Goal: Information Seeking & Learning: Learn about a topic

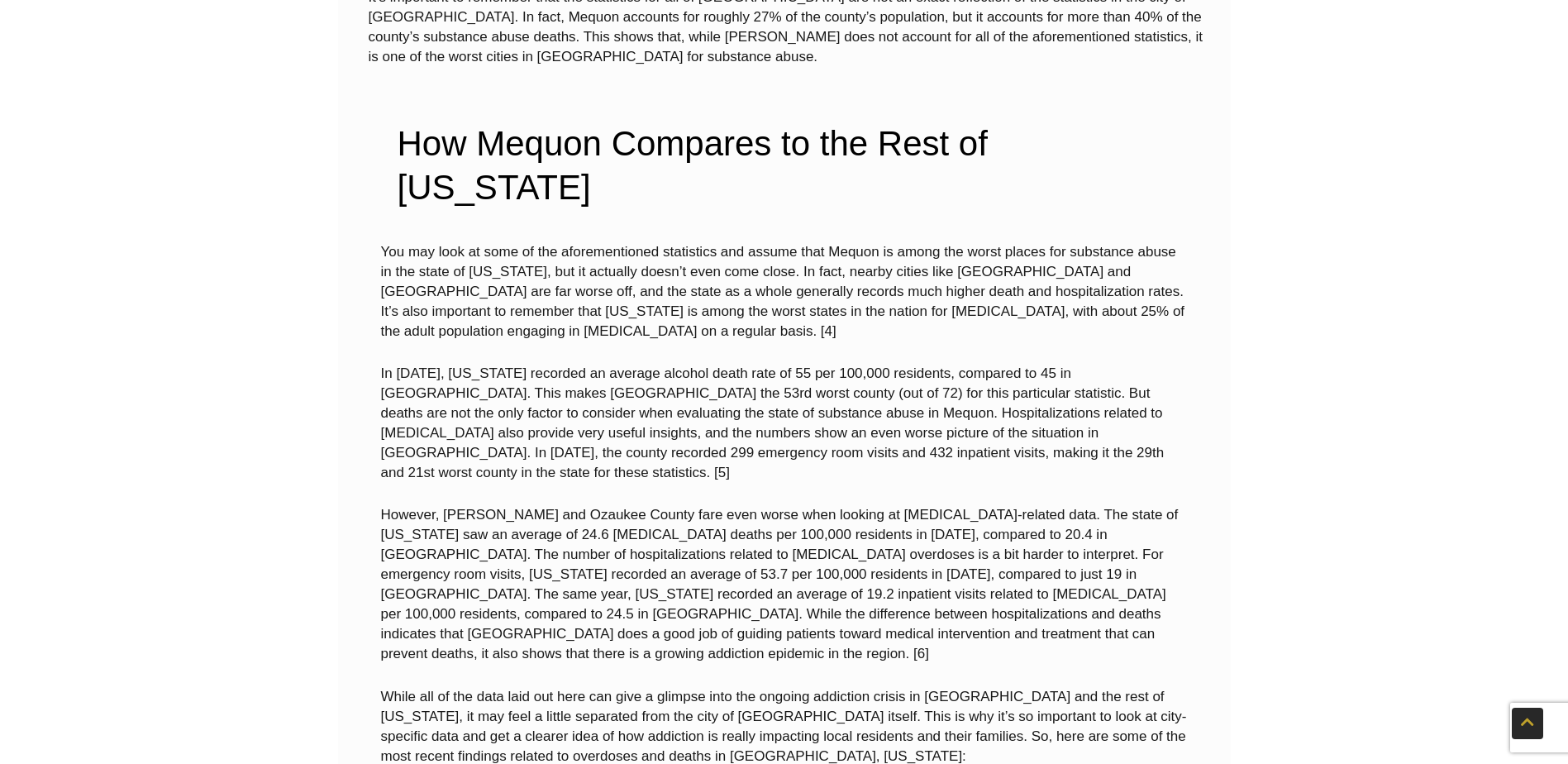
scroll to position [2067, 0]
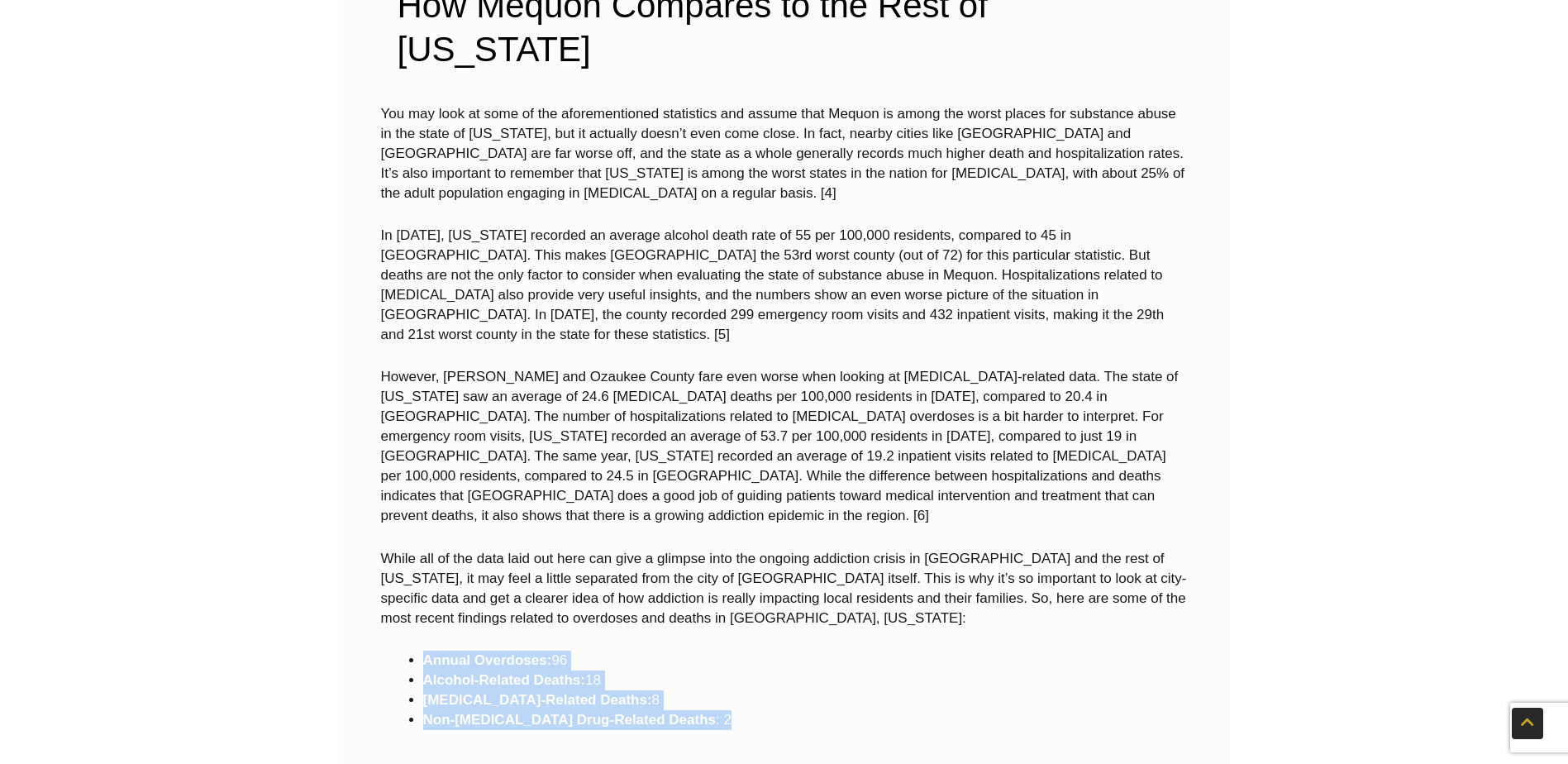
drag, startPoint x: 429, startPoint y: 356, endPoint x: 699, endPoint y: 423, distance: 278.2
click at [699, 423] on div "You may look at some of the aforementioned statistics and assume that Mequon is…" at bounding box center [784, 427] width 807 height 647
drag, startPoint x: 699, startPoint y: 423, endPoint x: 531, endPoint y: 419, distance: 168.0
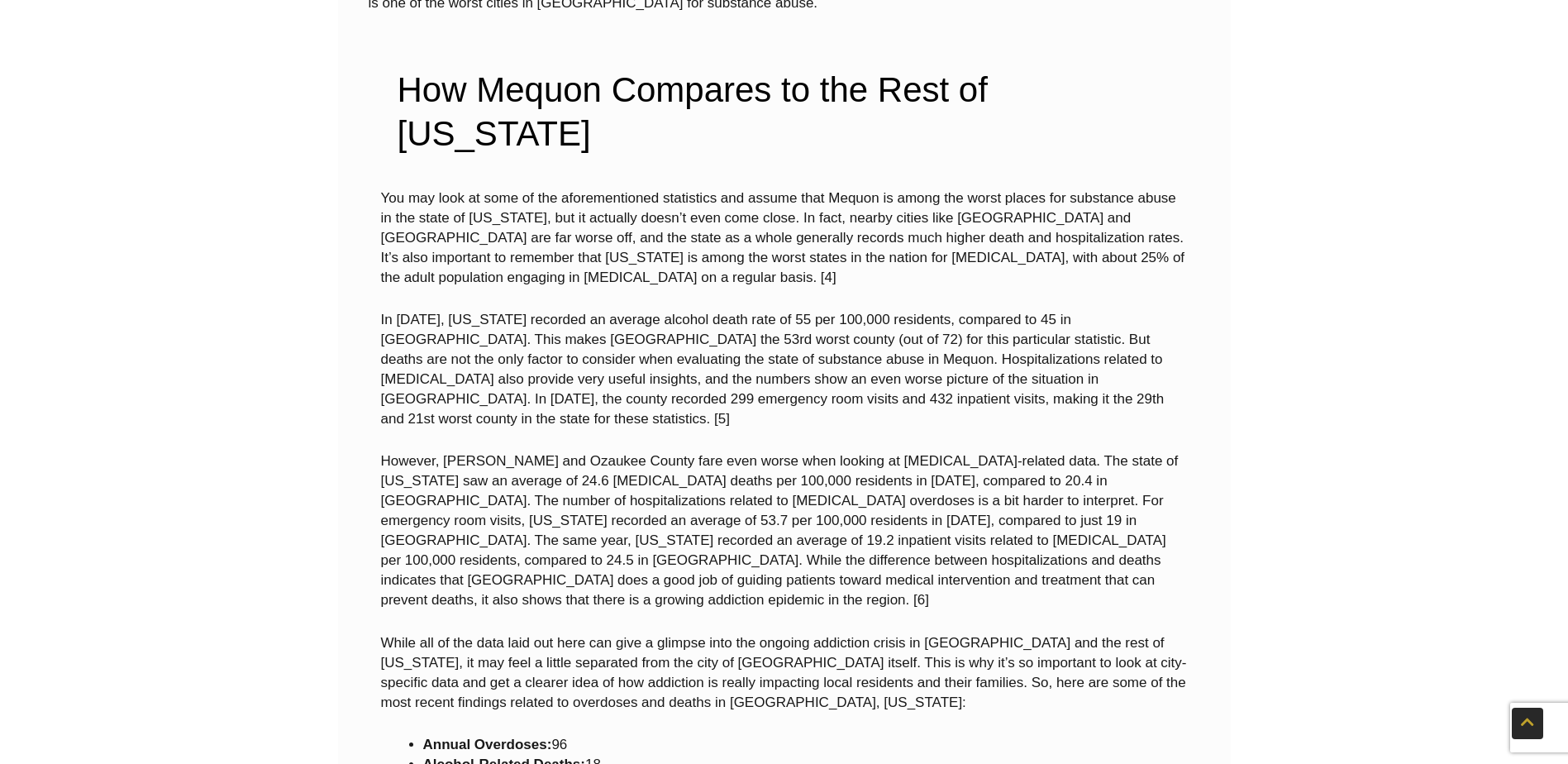
scroll to position [2204, 0]
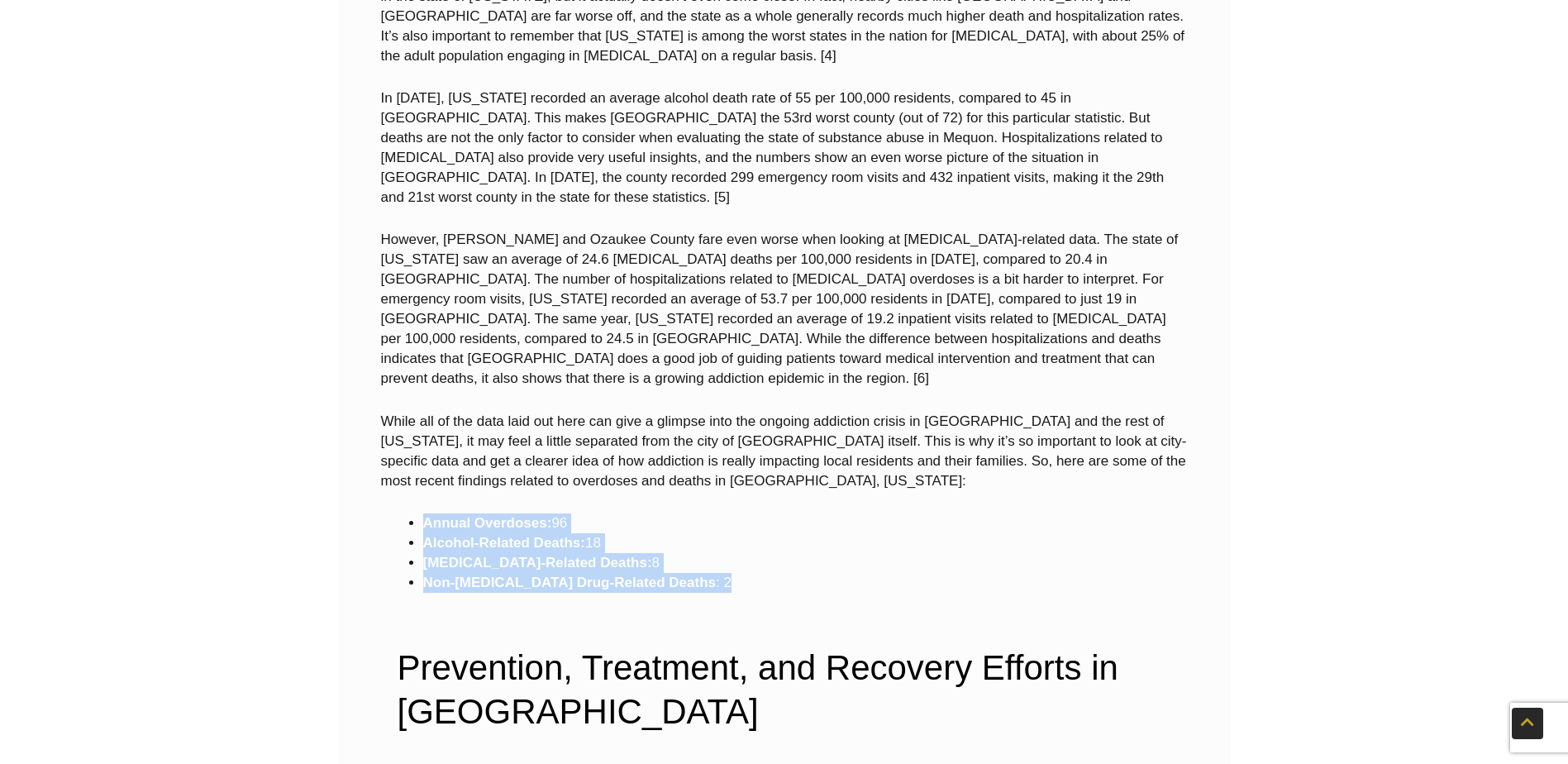
drag, startPoint x: 410, startPoint y: 194, endPoint x: 705, endPoint y: 277, distance: 306.5
click at [705, 277] on div "You may look at some of the aforementioned statistics and assume that Mequon is…" at bounding box center [784, 279] width 807 height 625
